Goal: Transaction & Acquisition: Purchase product/service

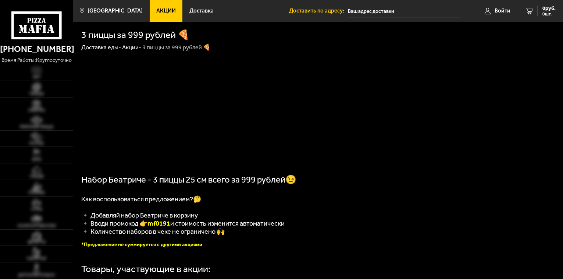
click at [28, 64] on p "время работы: круглосуточно" at bounding box center [36, 60] width 73 height 8
click at [213, 14] on span "Доставка" at bounding box center [201, 11] width 24 height 6
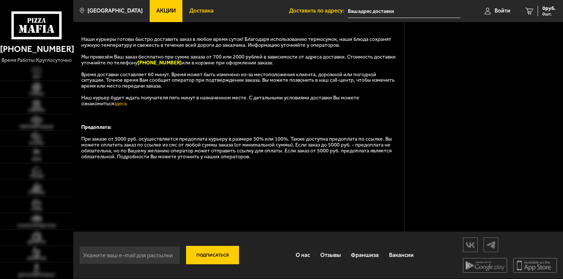
scroll to position [291, 0]
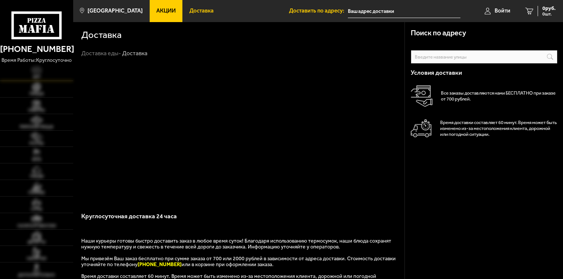
click at [43, 79] on span "Хит" at bounding box center [36, 77] width 73 height 4
click at [40, 91] on img at bounding box center [36, 86] width 22 height 9
click at [48, 96] on span "Пицца" at bounding box center [36, 93] width 73 height 4
click at [46, 112] on span "Наборы" at bounding box center [36, 110] width 73 height 4
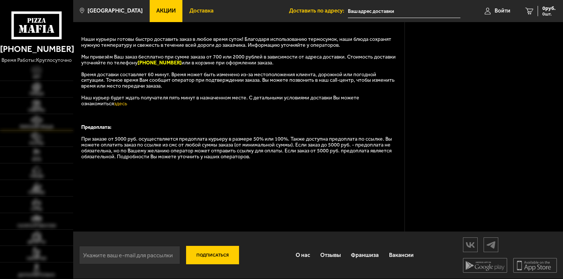
scroll to position [254, 0]
click at [38, 129] on link "Римская пицца" at bounding box center [36, 122] width 73 height 16
click at [45, 112] on link "Наборы" at bounding box center [36, 105] width 73 height 16
click at [44, 79] on span "Хит" at bounding box center [36, 77] width 73 height 4
click at [40, 229] on link "Салаты и закуски" at bounding box center [36, 221] width 73 height 16
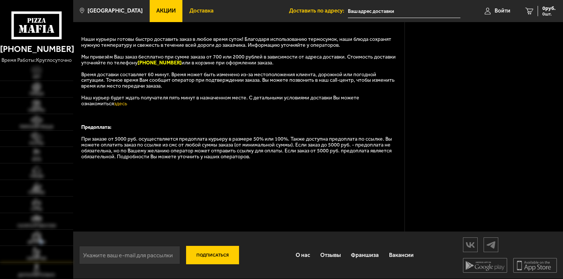
drag, startPoint x: 49, startPoint y: 247, endPoint x: 46, endPoint y: 263, distance: 16.5
click at [47, 244] on span "Десерты" at bounding box center [36, 242] width 73 height 4
click at [46, 260] on span "Напитки" at bounding box center [36, 258] width 73 height 4
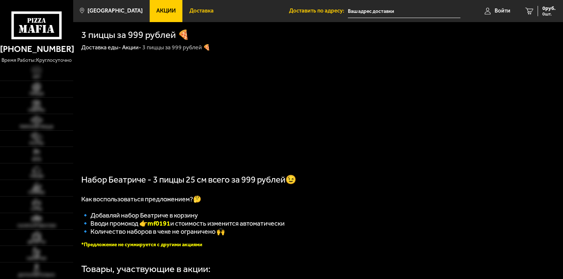
click at [213, 14] on span "Доставка" at bounding box center [201, 11] width 24 height 6
